Goal: Find specific page/section: Find specific page/section

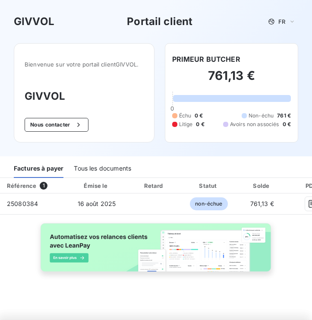
click at [102, 167] on div "Tous les documents" at bounding box center [102, 169] width 57 height 18
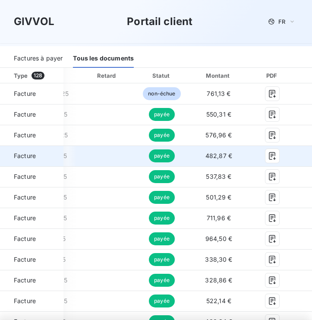
scroll to position [111, 0]
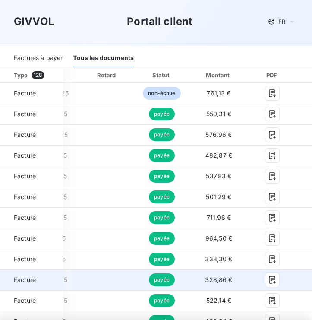
click at [247, 282] on td "328,86 €" at bounding box center [219, 280] width 60 height 21
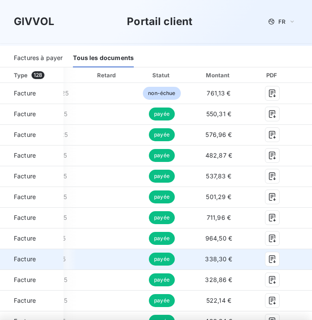
click at [249, 264] on td "338,30 €" at bounding box center [219, 259] width 60 height 21
click at [189, 262] on td "payée" at bounding box center [162, 259] width 54 height 21
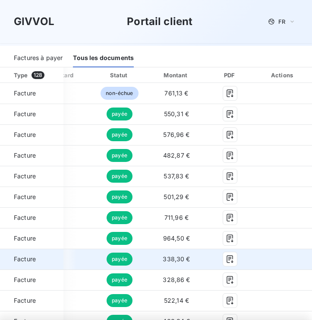
scroll to position [0, 0]
click at [226, 261] on icon "button" at bounding box center [230, 259] width 9 height 9
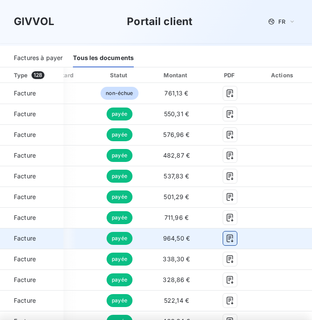
click at [226, 242] on icon "button" at bounding box center [230, 238] width 9 height 9
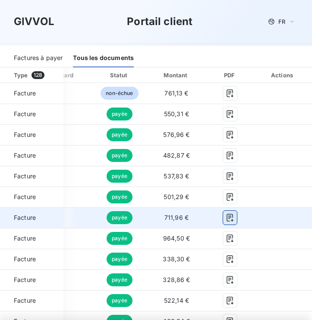
click at [226, 217] on icon "button" at bounding box center [230, 217] width 9 height 9
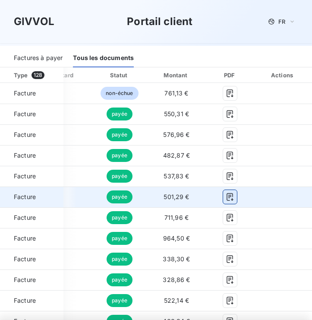
click at [227, 200] on icon "button" at bounding box center [230, 197] width 6 height 8
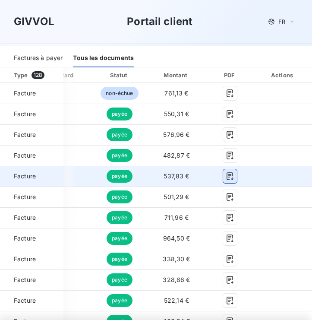
click at [223, 182] on button "button" at bounding box center [230, 176] width 14 height 14
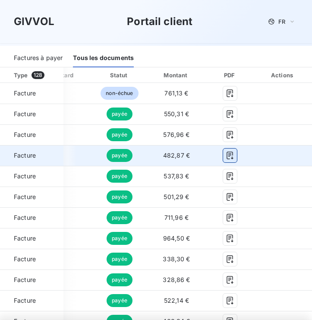
click at [223, 161] on button "button" at bounding box center [230, 156] width 14 height 14
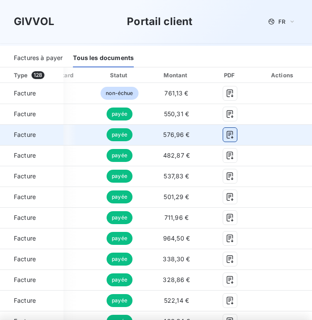
click at [226, 139] on icon "button" at bounding box center [230, 134] width 9 height 9
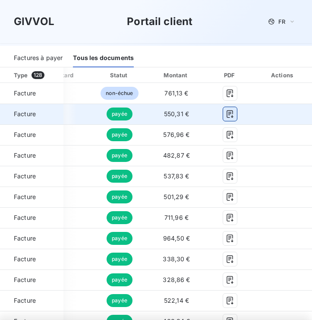
click at [226, 114] on icon "button" at bounding box center [230, 114] width 9 height 9
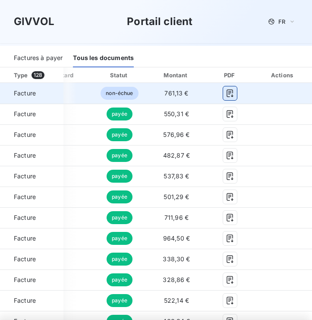
click at [226, 97] on icon "button" at bounding box center [230, 93] width 9 height 9
